Goal: Check status: Check status

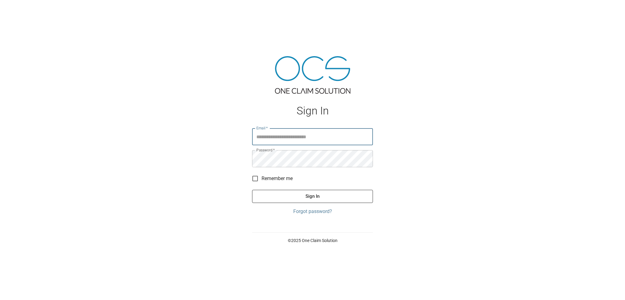
type input "**********"
click at [303, 189] on div "**********" at bounding box center [312, 171] width 121 height 87
click at [305, 198] on button "Sign In" at bounding box center [312, 196] width 121 height 13
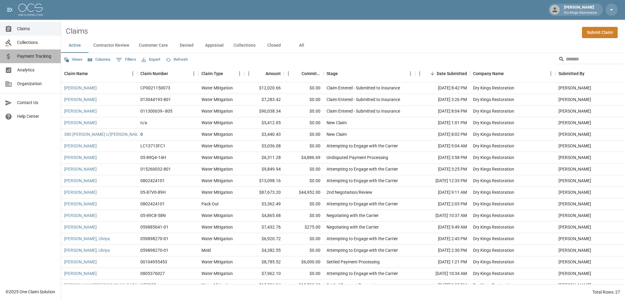
click at [44, 55] on span "Payment Tracking" at bounding box center [36, 56] width 39 height 6
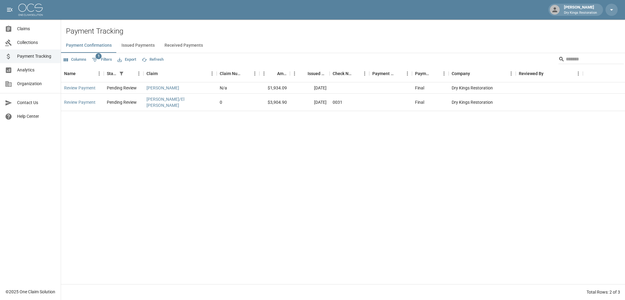
click at [168, 46] on button "Received Payments" at bounding box center [183, 45] width 48 height 15
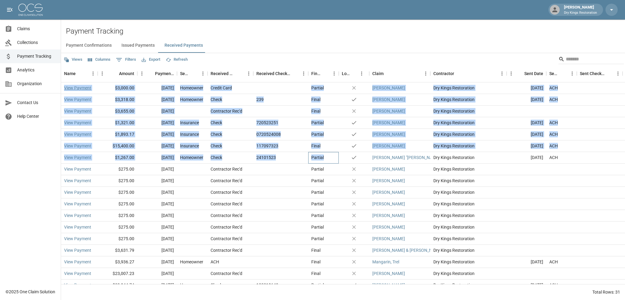
drag, startPoint x: 326, startPoint y: 157, endPoint x: 64, endPoint y: 88, distance: 270.4
click at [64, 88] on div "View Payment $3,000.00 [DATE] Homeowner Credit Card Partial no [PERSON_NAME] Dr…" at bounding box center [363, 198] width 604 height 232
click at [327, 152] on div "Partial" at bounding box center [323, 158] width 30 height 12
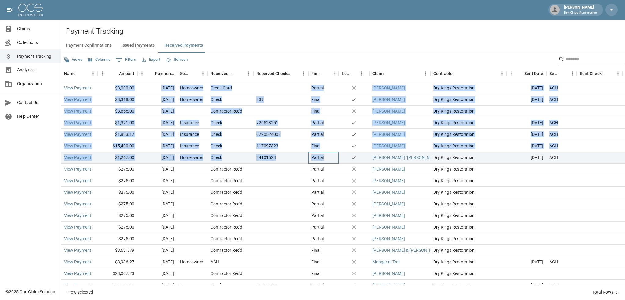
drag, startPoint x: 327, startPoint y: 158, endPoint x: 117, endPoint y: 87, distance: 221.7
click at [117, 87] on div "View Payment $3,000.00 [DATE] Homeowner Credit Card Partial no [PERSON_NAME] Dr…" at bounding box center [363, 198] width 604 height 232
click at [116, 88] on div "$3,000.00" at bounding box center [118, 88] width 40 height 12
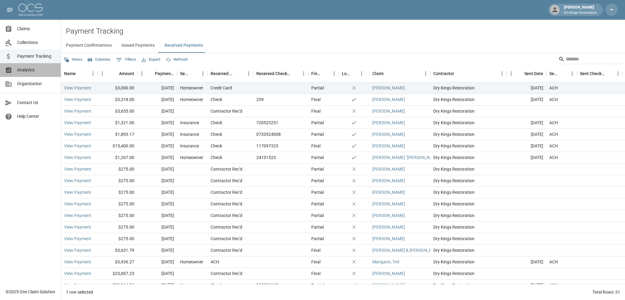
click at [35, 70] on span "Analytics" at bounding box center [36, 70] width 39 height 6
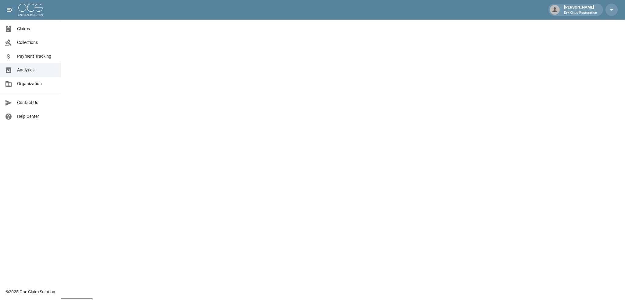
click at [46, 58] on span "Payment Tracking" at bounding box center [36, 56] width 39 height 6
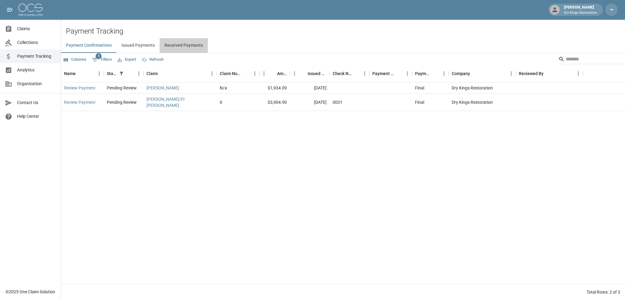
click at [184, 45] on button "Received Payments" at bounding box center [183, 45] width 48 height 15
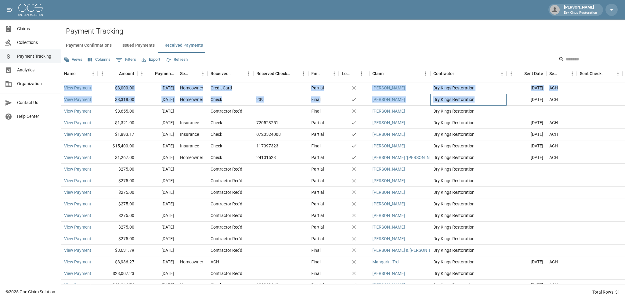
drag, startPoint x: 474, startPoint y: 100, endPoint x: 63, endPoint y: 85, distance: 411.3
click at [63, 85] on div "View Payment $3,000.00 Sep 30, 2025 Homeowner Credit Card Partial no Vinod Pala…" at bounding box center [363, 198] width 604 height 232
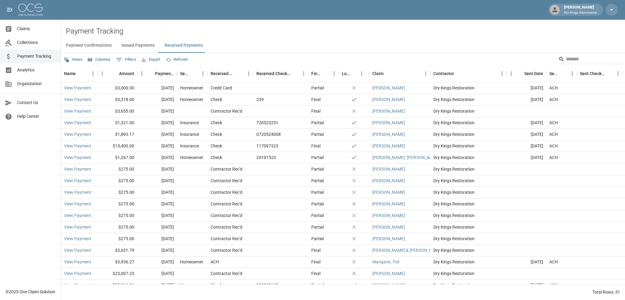
click at [339, 40] on div "Payment Confirmations Issued Payments Received Payments" at bounding box center [343, 45] width 564 height 15
click at [29, 34] on link "Claims" at bounding box center [30, 29] width 61 height 14
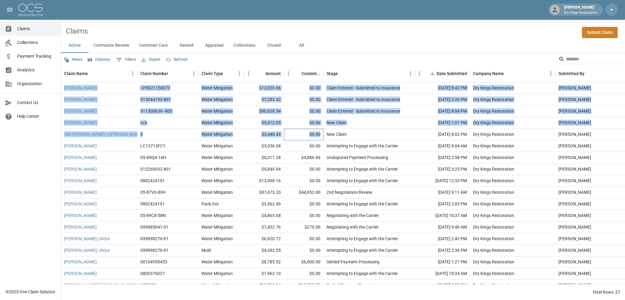
drag, startPoint x: 319, startPoint y: 133, endPoint x: 65, endPoint y: 84, distance: 258.8
click at [65, 84] on div "[PERSON_NAME] CP0021150073 Water Mitigation $12,020.66 $0.00 Claim Entered - Su…" at bounding box center [346, 198] width 570 height 232
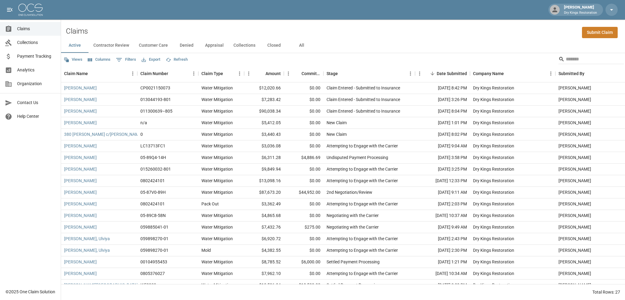
click at [401, 35] on div "Claims Submit Claim" at bounding box center [343, 29] width 564 height 19
drag, startPoint x: 401, startPoint y: 112, endPoint x: 325, endPoint y: 111, distance: 75.9
click at [325, 111] on div "Claim Entered - Submitted to Insurance" at bounding box center [368, 112] width 91 height 12
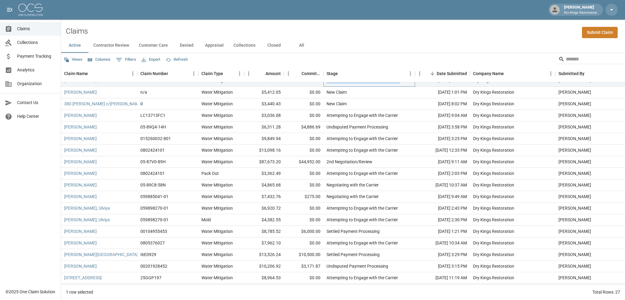
scroll to position [61, 0]
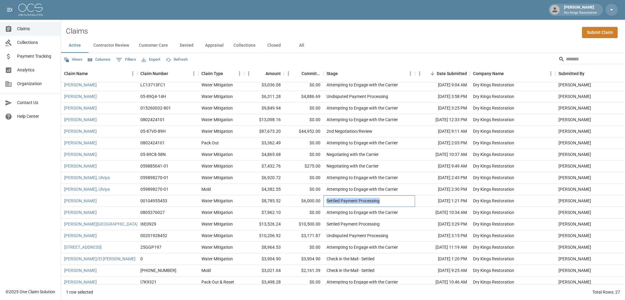
drag, startPoint x: 379, startPoint y: 202, endPoint x: 326, endPoint y: 202, distance: 53.1
click at [326, 202] on div "Settled Payment Processing" at bounding box center [368, 201] width 91 height 12
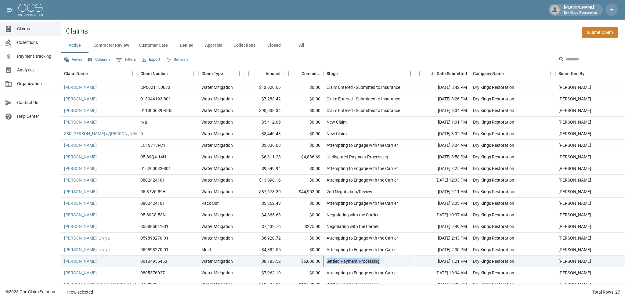
scroll to position [0, 0]
click at [299, 45] on button "All" at bounding box center [301, 45] width 27 height 15
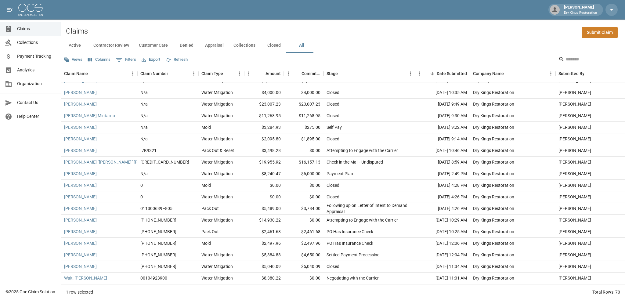
scroll to position [614, 0]
drag, startPoint x: 352, startPoint y: 168, endPoint x: 282, endPoint y: 169, distance: 70.1
click at [282, 169] on div "Vinod Palan N/a Water Mitigation $8,240.47 $6,000.00 Payment Plan Jul 23, 2025 …" at bounding box center [346, 174] width 570 height 12
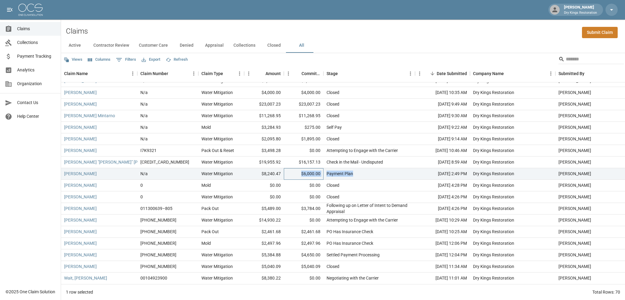
click at [297, 169] on div "$6,000.00" at bounding box center [304, 174] width 40 height 12
drag, startPoint x: 443, startPoint y: 167, endPoint x: 512, endPoint y: 165, distance: 68.9
click at [512, 168] on div "Vinod Palan N/a Water Mitigation $8,240.47 $6,000.00 Payment Plan Jul 23, 2025 …" at bounding box center [346, 174] width 570 height 12
click at [523, 174] on div "Dry Kings Restoration" at bounding box center [512, 174] width 85 height 12
drag, startPoint x: 522, startPoint y: 167, endPoint x: 300, endPoint y: 170, distance: 222.0
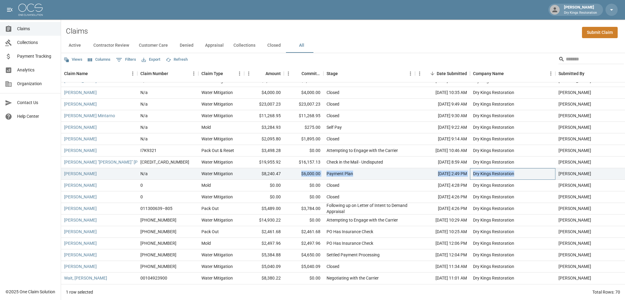
click at [300, 170] on div "Vinod Palan N/a Water Mitigation $8,240.47 $6,000.00 Payment Plan Jul 23, 2025 …" at bounding box center [346, 174] width 570 height 12
click at [300, 170] on div "$6,000.00" at bounding box center [304, 174] width 40 height 12
click at [20, 31] on span "Claims" at bounding box center [36, 29] width 39 height 6
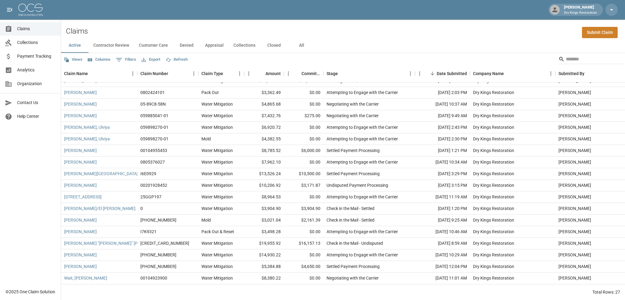
scroll to position [116, 0]
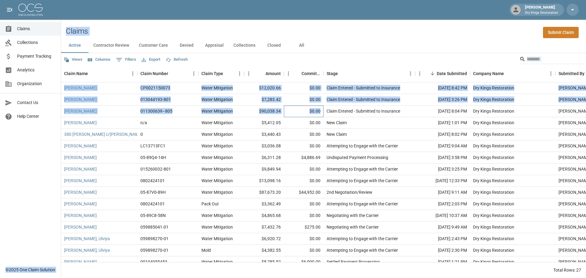
drag, startPoint x: 322, startPoint y: 112, endPoint x: 61, endPoint y: 85, distance: 263.1
click at [61, 85] on div "[PERSON_NAME] Dry Kings Restoration Claims Collections Payment Tracking Analyti…" at bounding box center [293, 139] width 586 height 278
click at [377, 34] on div "Claims Submit Claim" at bounding box center [323, 29] width 525 height 19
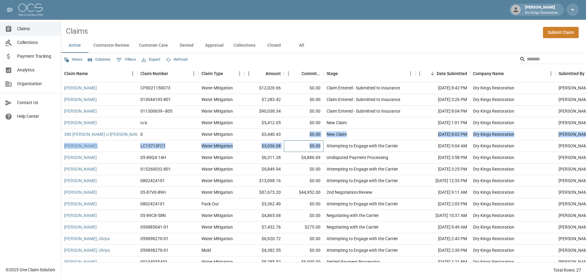
drag, startPoint x: 322, startPoint y: 145, endPoint x: 295, endPoint y: 131, distance: 29.6
click at [295, 131] on div "[PERSON_NAME] CP0021150073 Water Mitigation $12,020.66 $0.00 Claim Entered - Su…" at bounding box center [346, 192] width 570 height 220
click at [296, 131] on div "$0.00" at bounding box center [304, 135] width 40 height 12
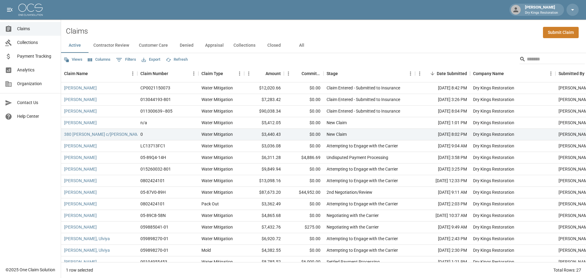
click at [298, 41] on button "All" at bounding box center [301, 45] width 27 height 15
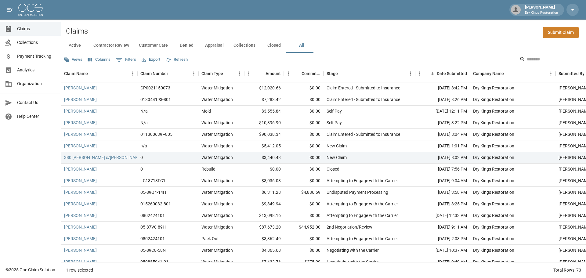
click at [145, 47] on button "Customer Care" at bounding box center [153, 45] width 39 height 15
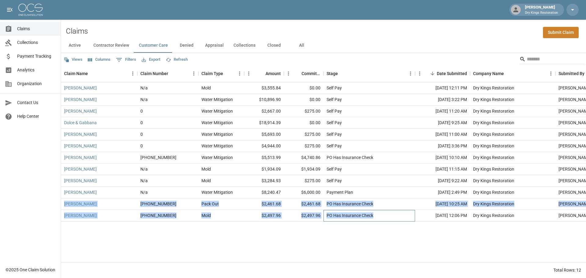
drag, startPoint x: 377, startPoint y: 215, endPoint x: 64, endPoint y: 199, distance: 312.7
click at [64, 199] on div "[PERSON_NAME] N/a Mold $3,555.84 $0.00 Self Pay [DATE] 12:11 PM Dry Kings Resto…" at bounding box center [346, 151] width 570 height 139
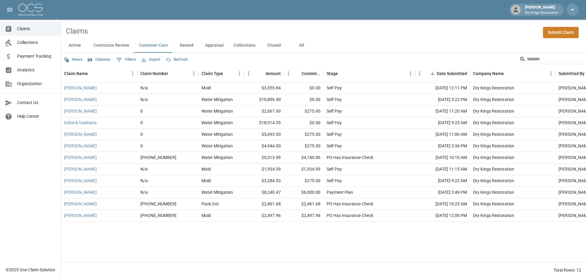
click at [55, 202] on div "Claims Collections Payment Tracking Analytics Organization Contact Us Help Cent…" at bounding box center [30, 131] width 61 height 263
click at [33, 31] on span "Claims" at bounding box center [36, 29] width 39 height 6
